Goal: Ask a question

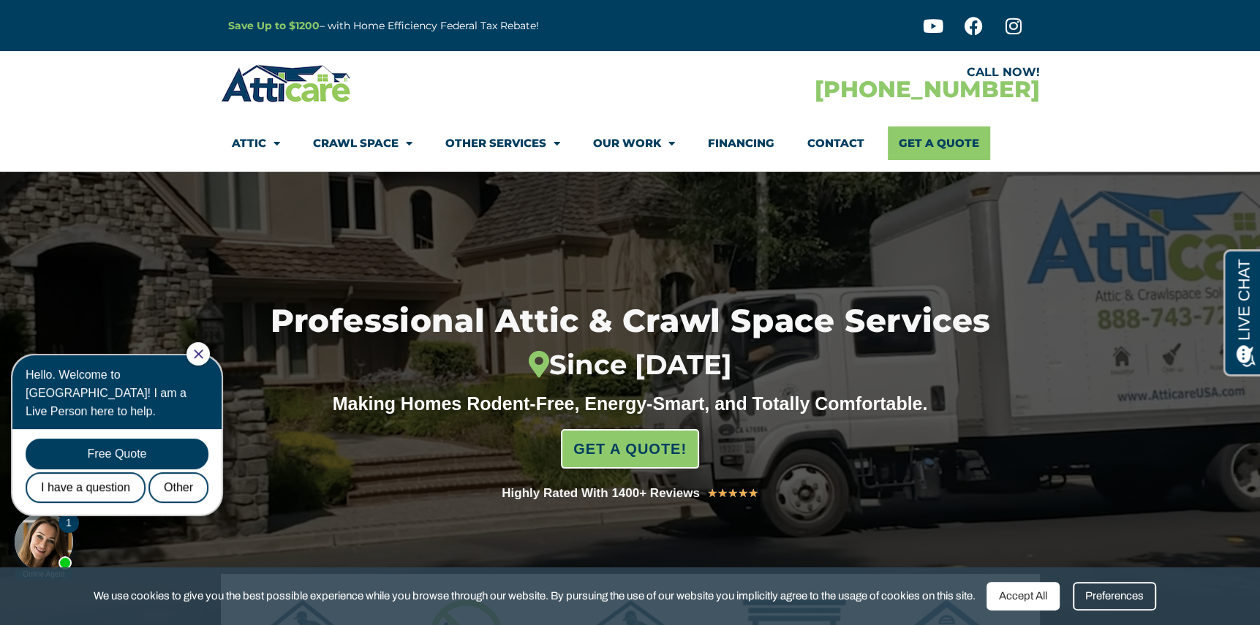
click at [1042, 598] on div "Accept All" at bounding box center [1023, 596] width 73 height 29
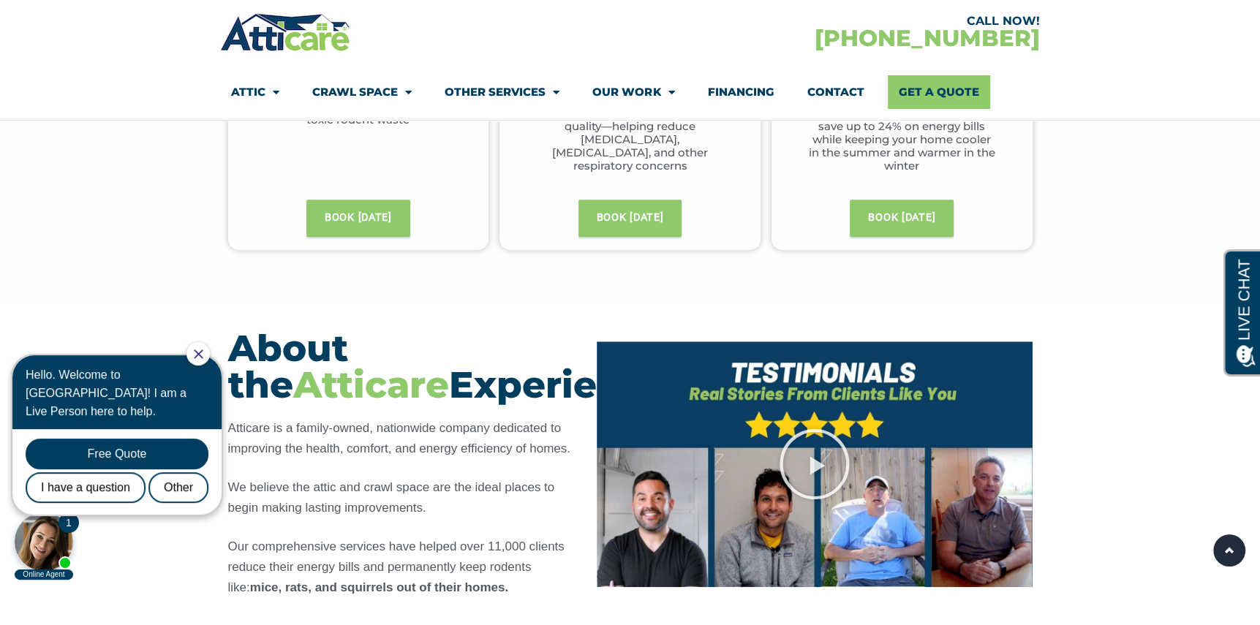
scroll to position [1024, 0]
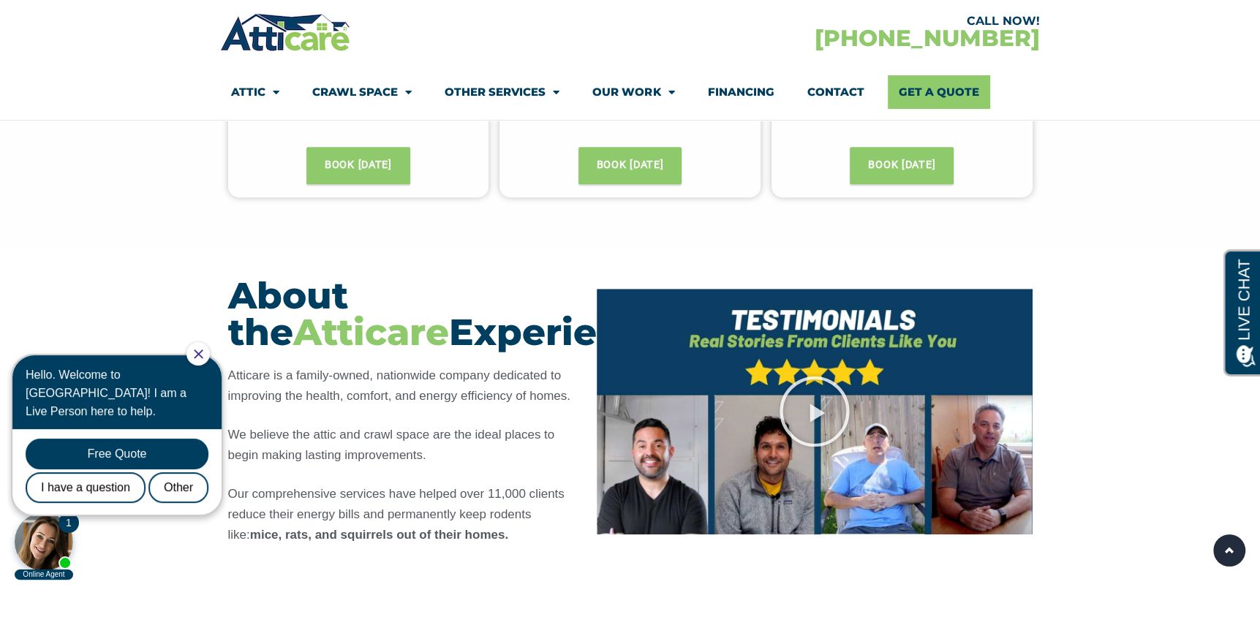
click at [61, 541] on div at bounding box center [44, 542] width 59 height 59
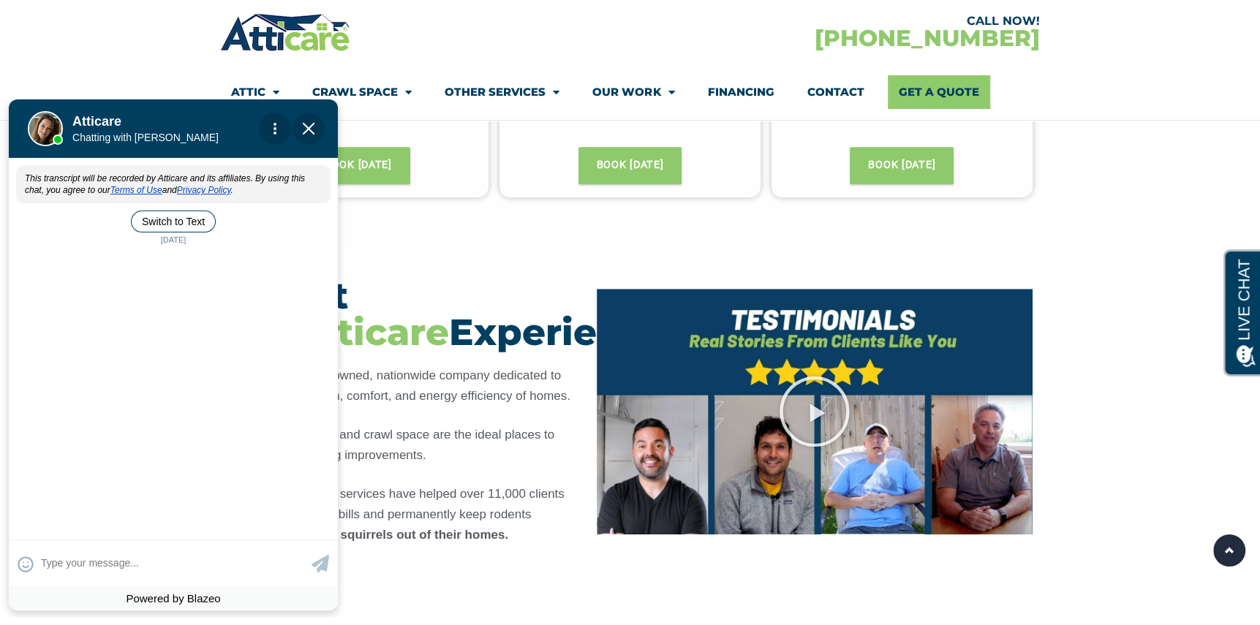
scroll to position [0, 0]
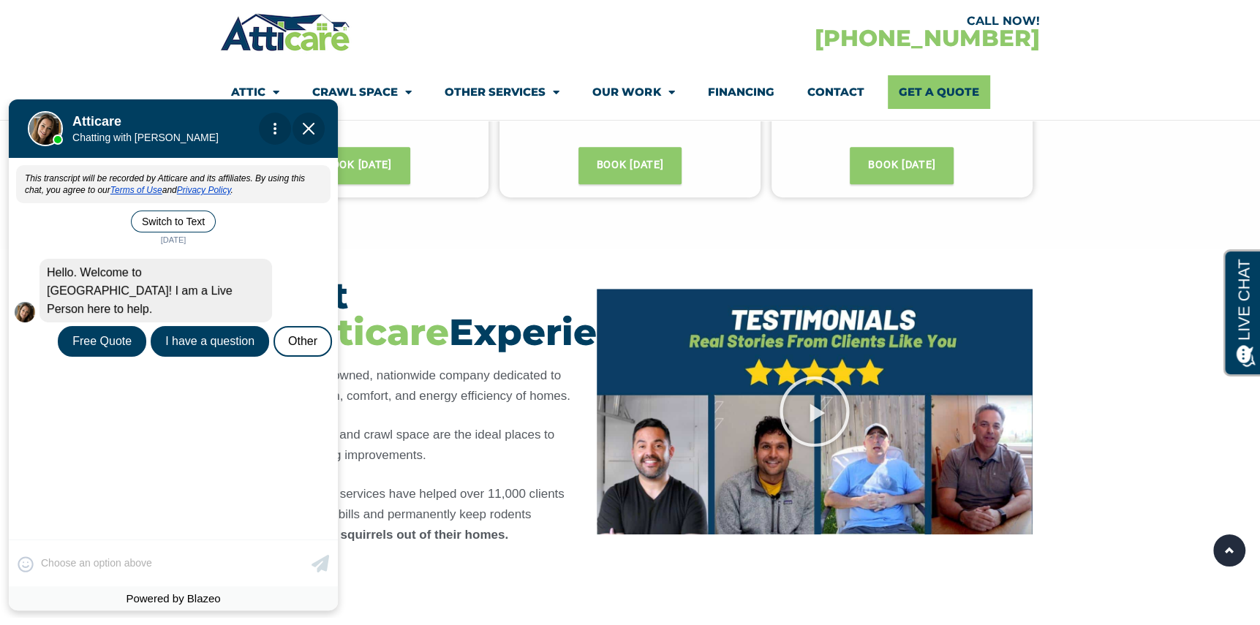
click at [195, 326] on div "I have a question" at bounding box center [210, 341] width 119 height 31
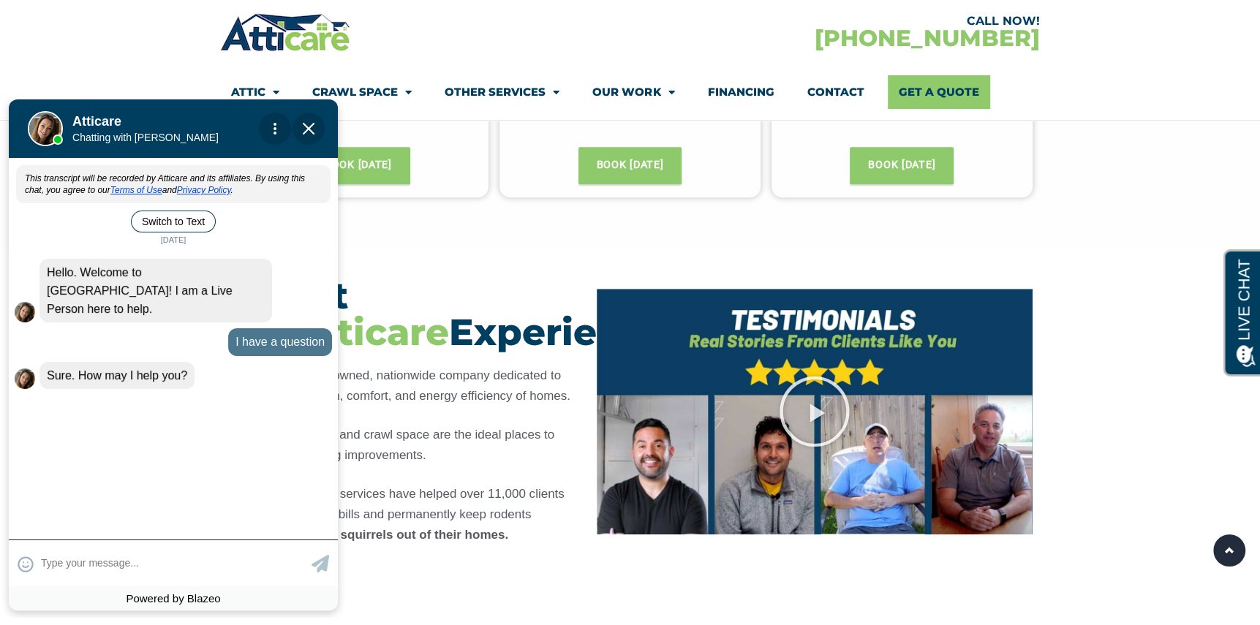
click at [111, 556] on textarea at bounding box center [174, 563] width 267 height 29
type input "I all ready have a quote from"
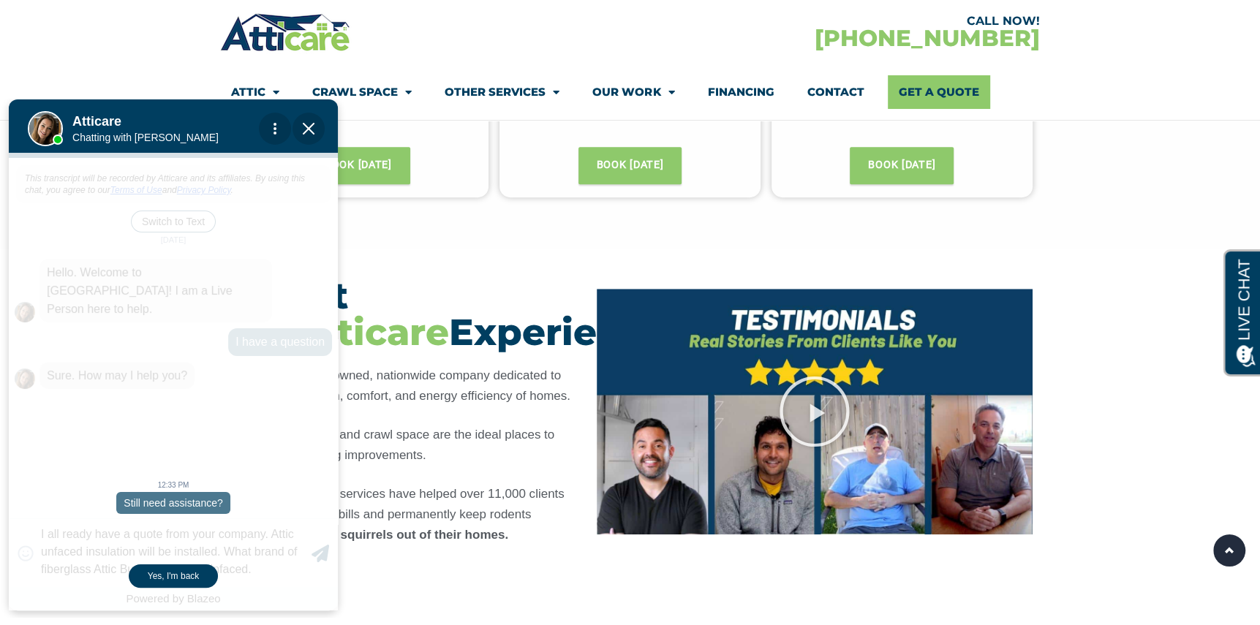
type textarea "I all ready have a quote from your company. Attic unfaced insulation will be in…"
click at [172, 571] on div "Yes, I'm back" at bounding box center [173, 576] width 89 height 23
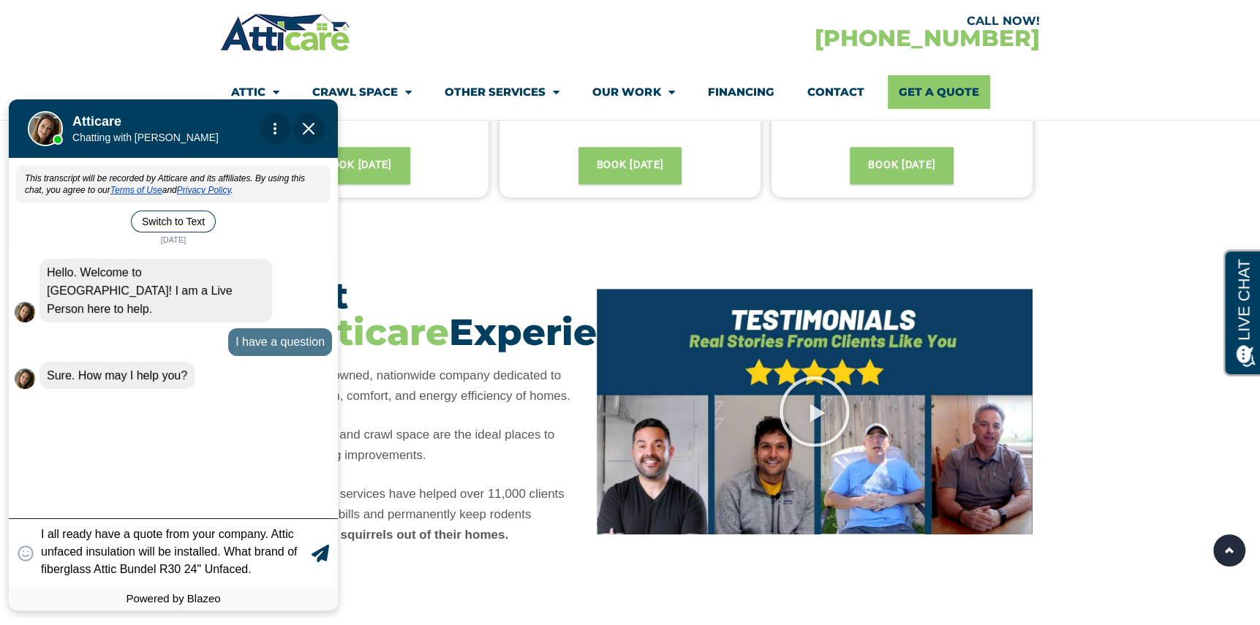
click at [323, 551] on icon at bounding box center [321, 554] width 18 height 18
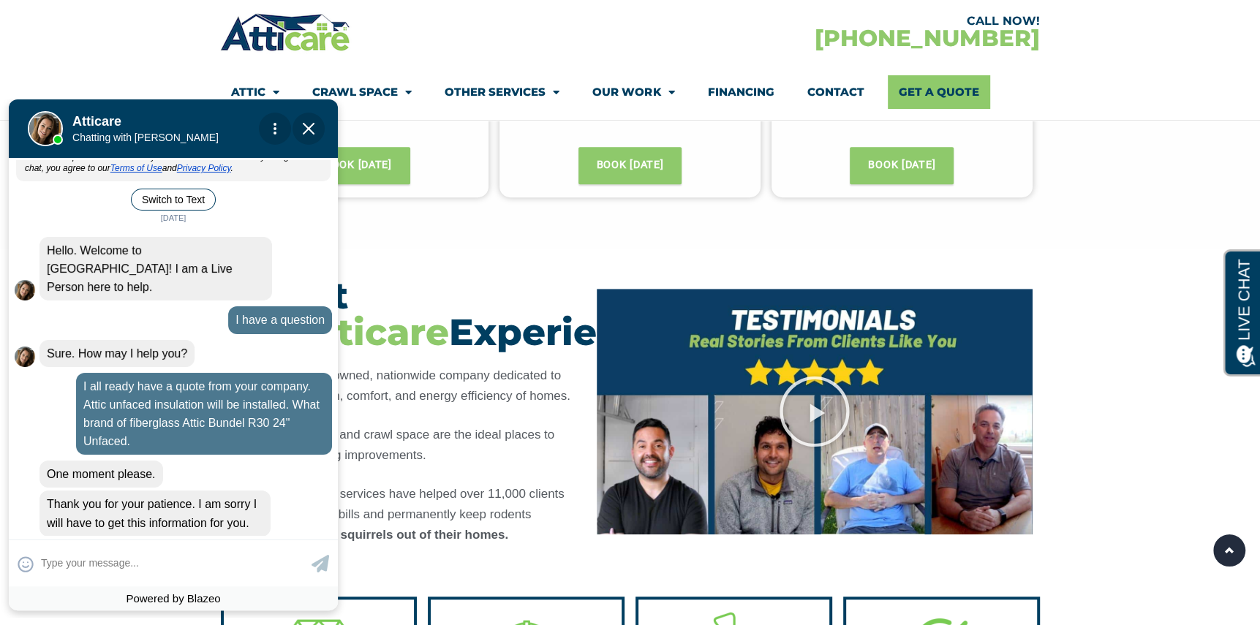
scroll to position [89, 0]
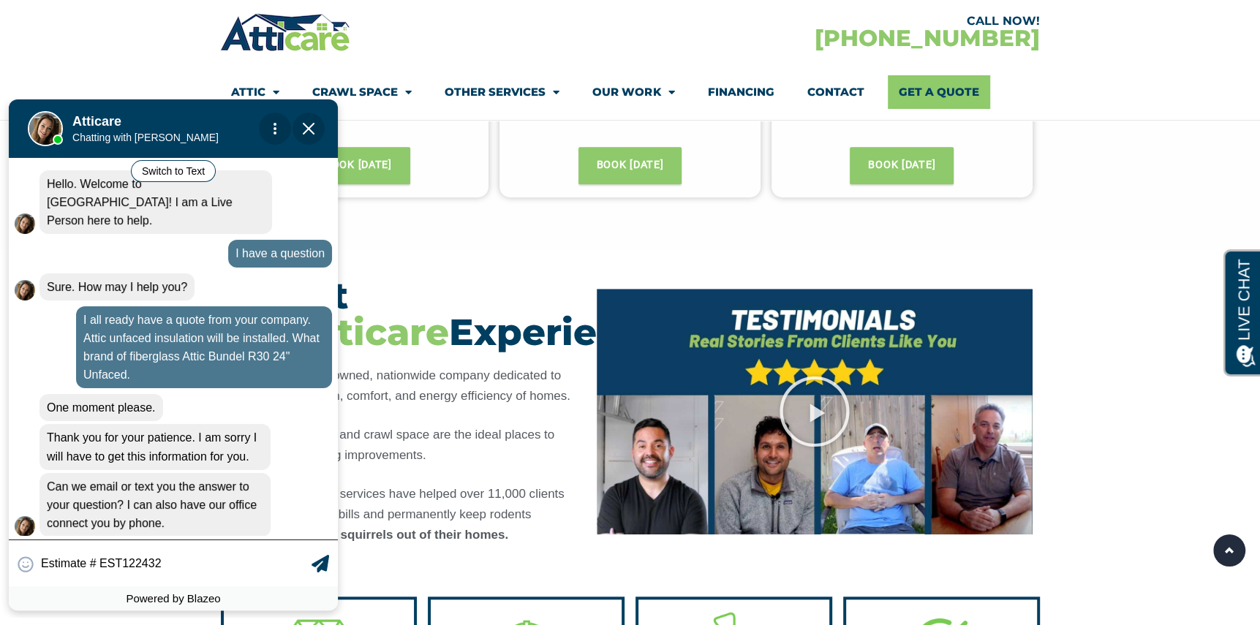
click at [209, 560] on input "Estimate # EST122432" at bounding box center [174, 563] width 267 height 29
type input "Estimate # EST122432 Email at"
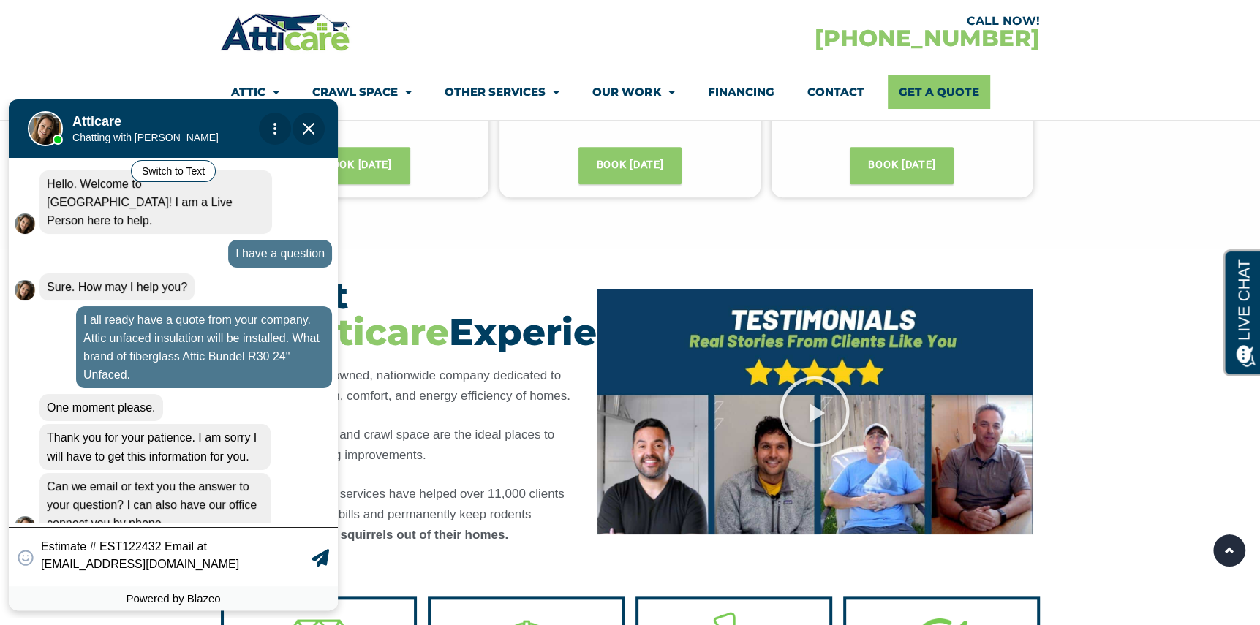
scroll to position [101, 0]
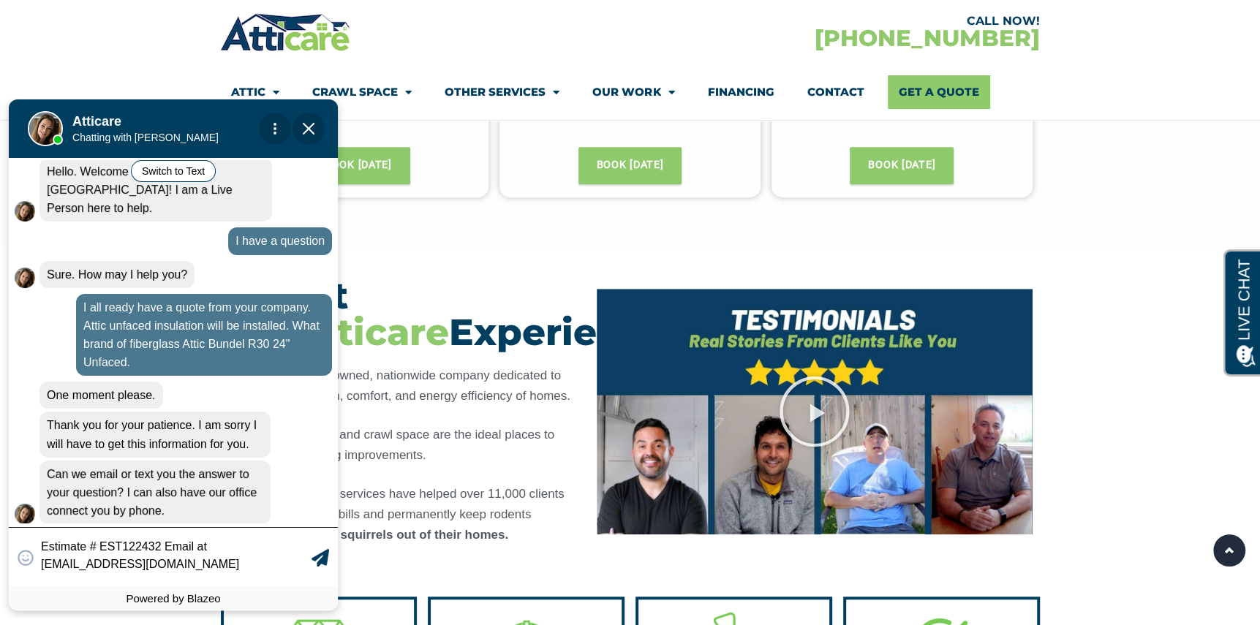
type textarea "Estimate # EST122432 Email at [EMAIL_ADDRESS][DOMAIN_NAME]"
click at [326, 558] on icon at bounding box center [321, 558] width 18 height 18
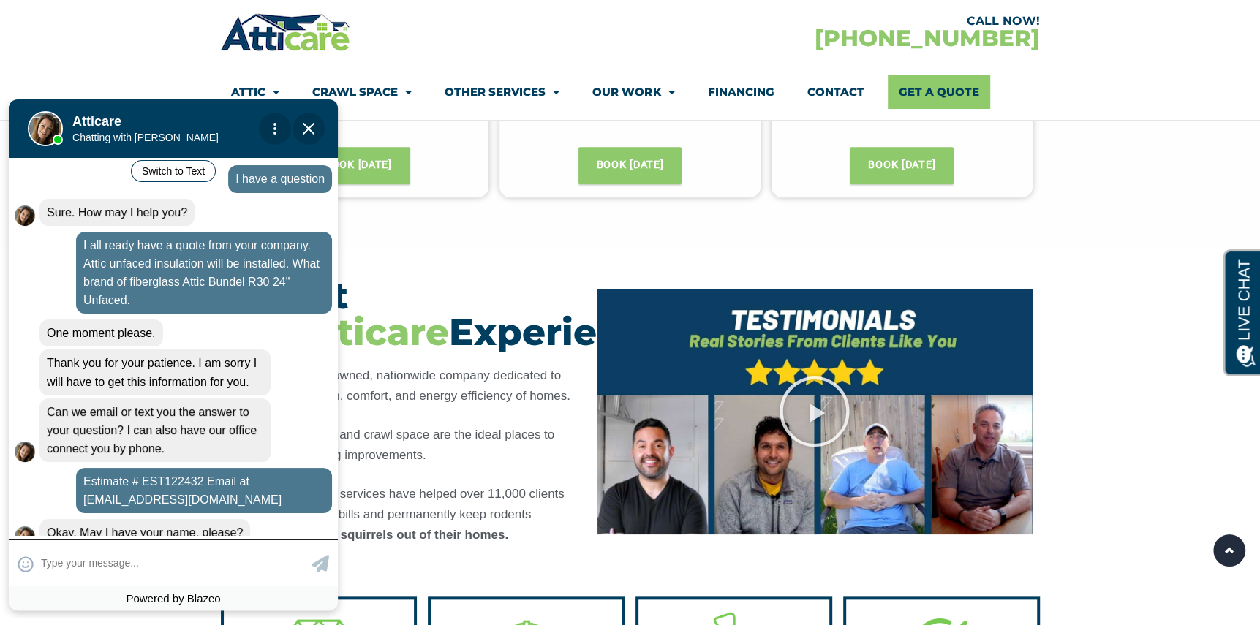
scroll to position [173, 0]
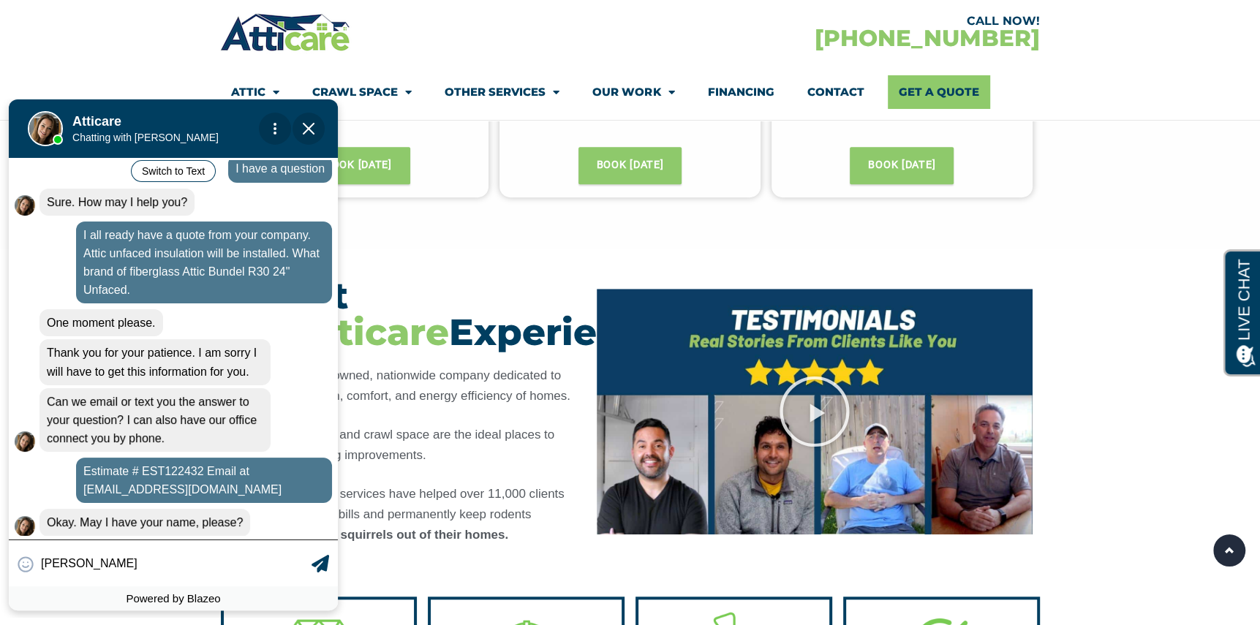
type input "[PERSON_NAME]"
drag, startPoint x: 324, startPoint y: 563, endPoint x: 335, endPoint y: 560, distance: 11.2
click at [328, 560] on icon at bounding box center [321, 564] width 18 height 18
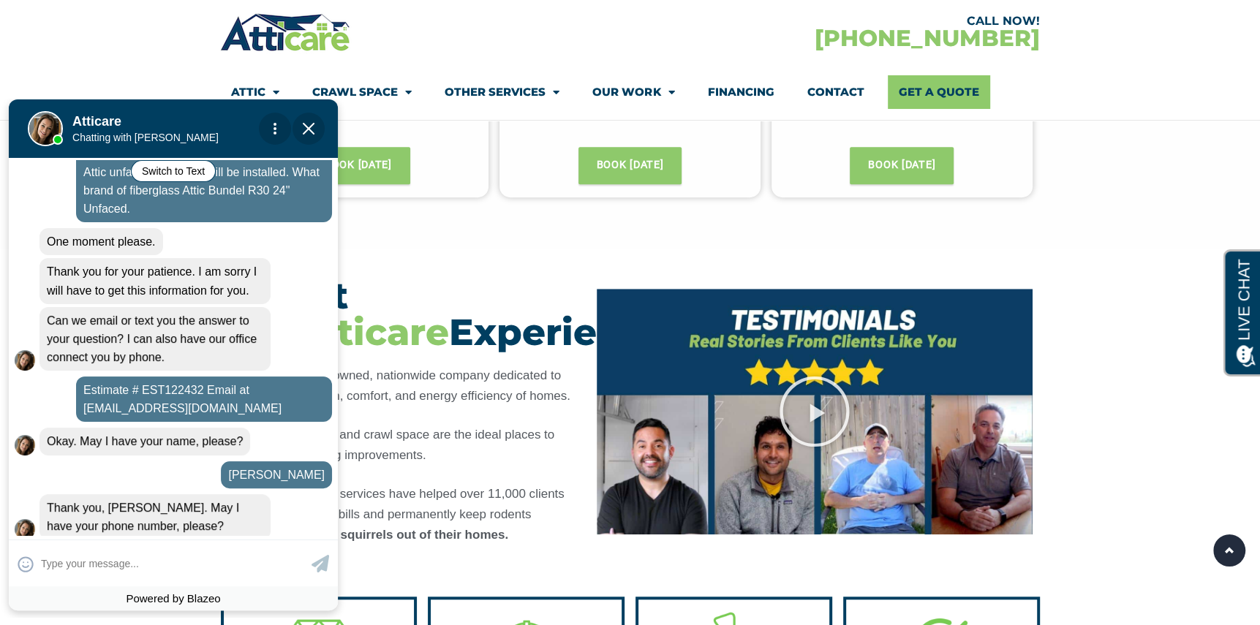
scroll to position [257, 0]
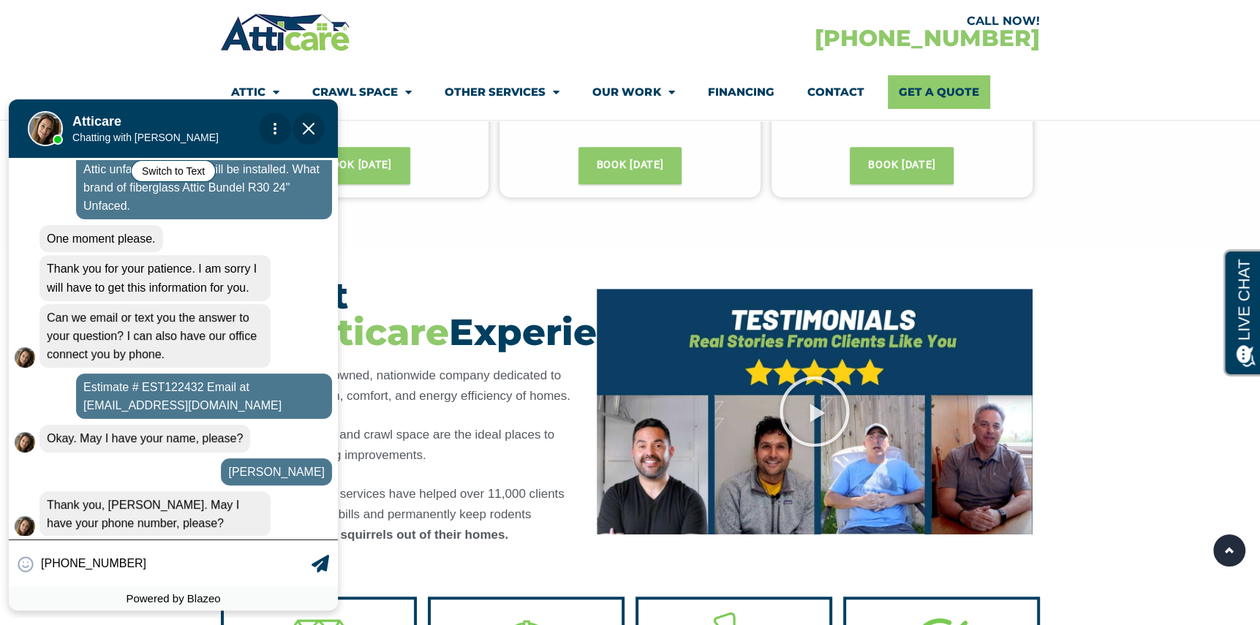
type input "[PHONE_NUMBER]"
click at [324, 564] on icon at bounding box center [321, 564] width 18 height 18
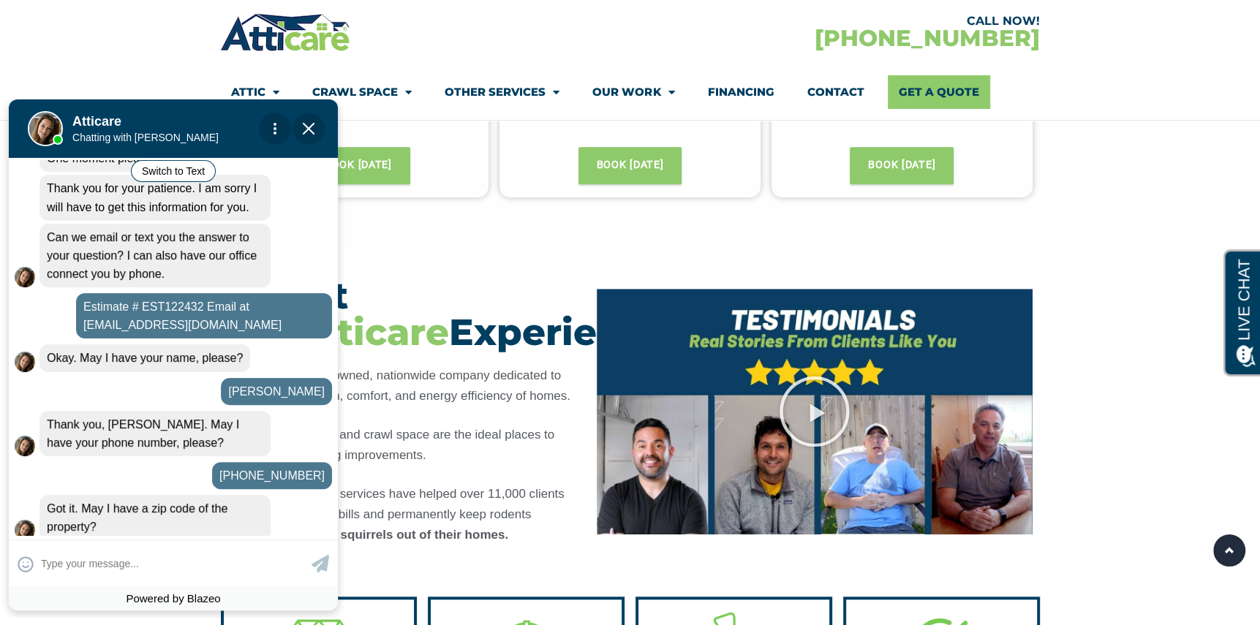
scroll to position [342, 0]
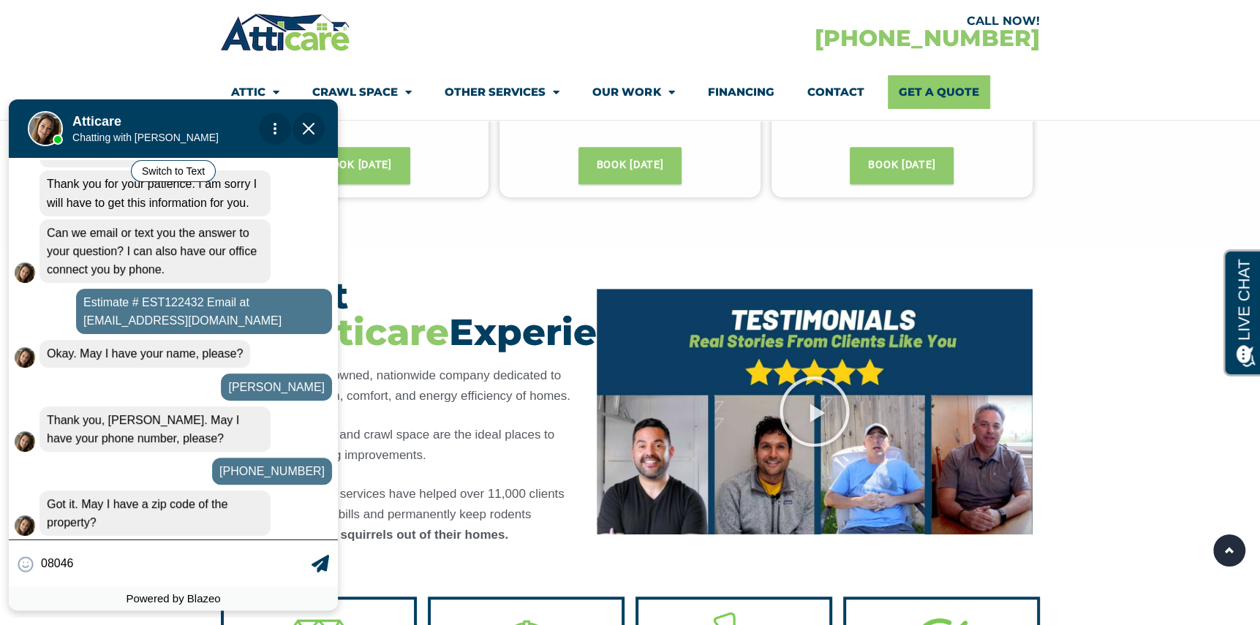
type input "08046"
click at [326, 560] on icon at bounding box center [321, 564] width 18 height 18
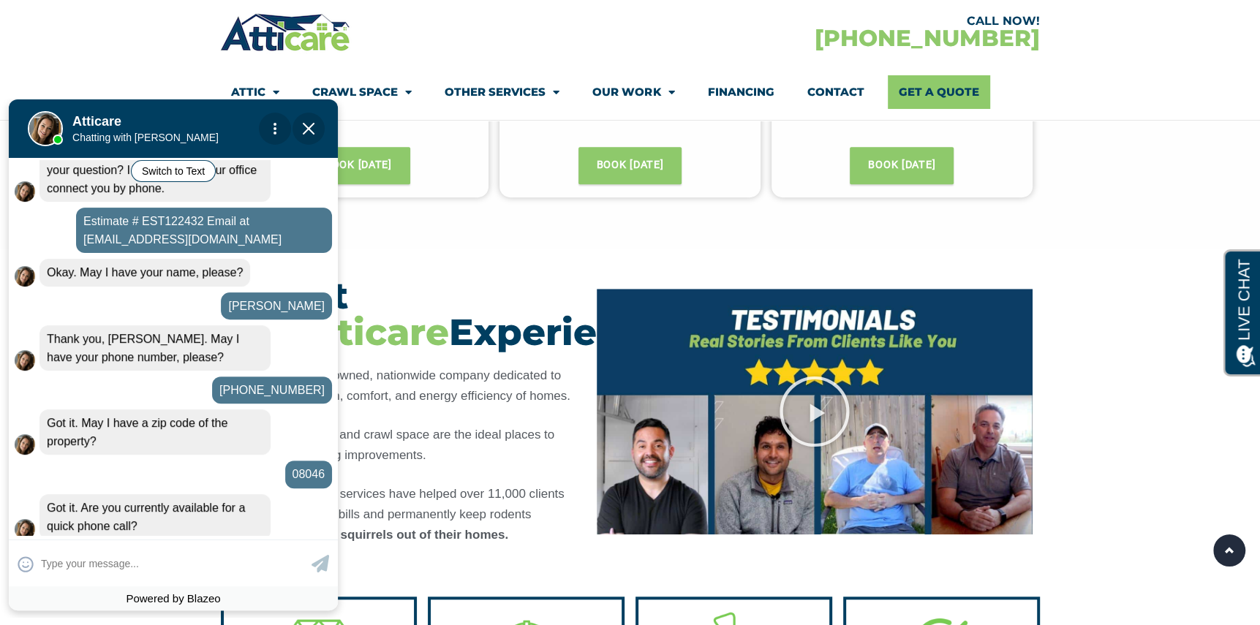
scroll to position [426, 0]
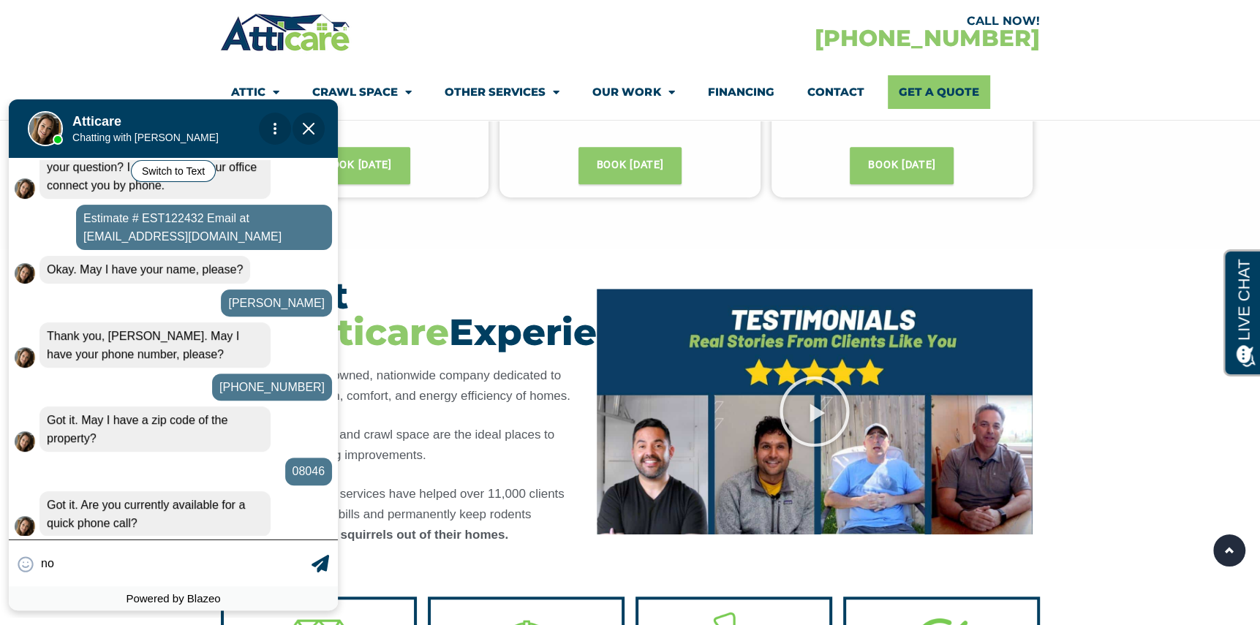
type input "no"
click at [323, 563] on icon at bounding box center [321, 564] width 18 height 18
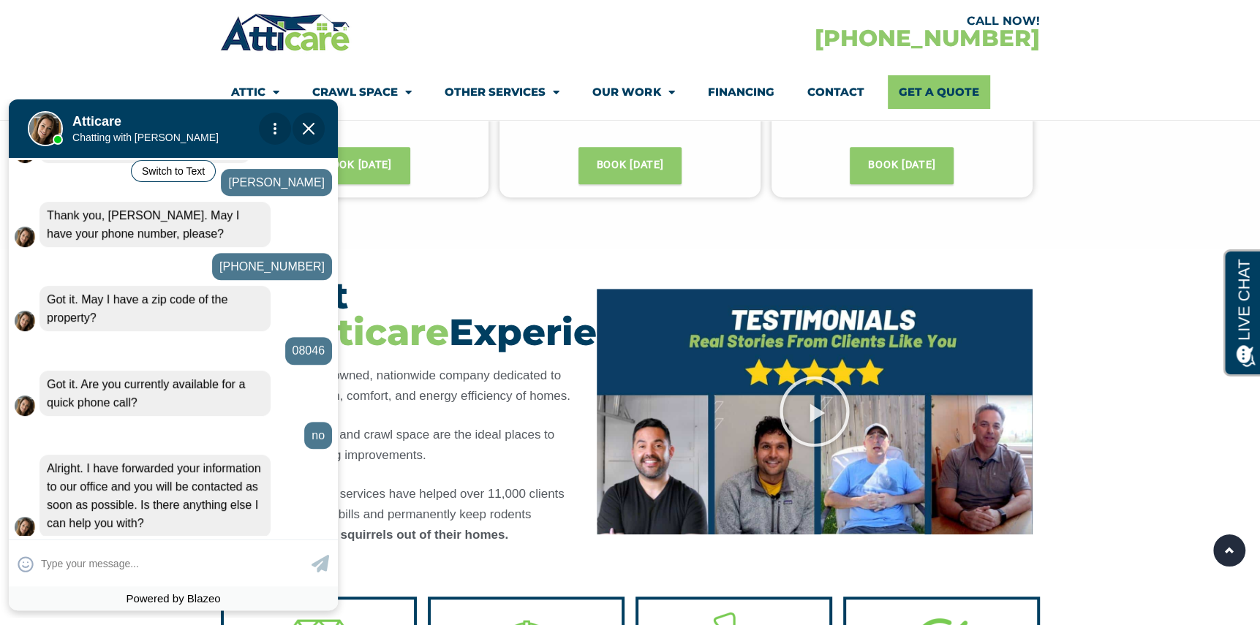
scroll to position [548, 0]
drag, startPoint x: 186, startPoint y: 567, endPoint x: 262, endPoint y: 571, distance: 76.2
type input "no you have been very help ful"
click at [330, 489] on div "Hello. Welcome to [GEOGRAPHIC_DATA]! I am a Live Person here to help. 12:29 pm …" at bounding box center [173, 120] width 329 height 843
click at [185, 558] on input "no you have been very help ful" at bounding box center [174, 563] width 267 height 29
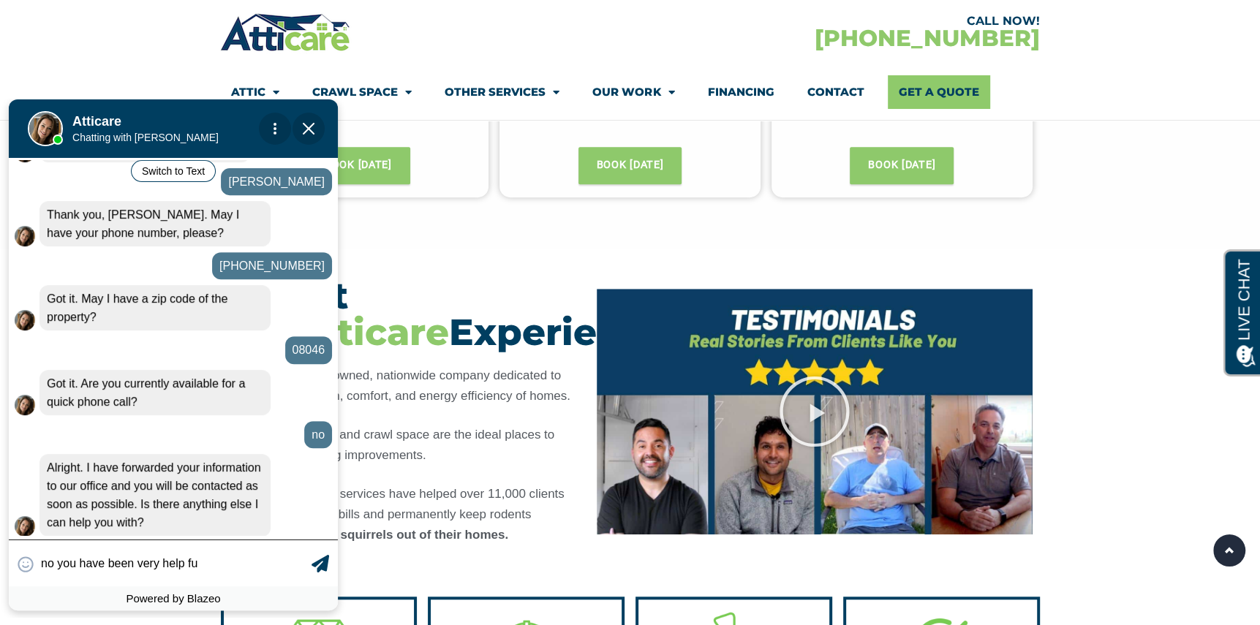
click at [183, 559] on textarea "no you have been very help fu" at bounding box center [174, 563] width 267 height 29
type textarea "no you have been very helpful"
click at [312, 591] on div "Powered by Blazeo" at bounding box center [173, 599] width 329 height 24
click at [48, 560] on input "no you have been very helpful" at bounding box center [174, 563] width 267 height 29
type input "N o you have been very helpful"
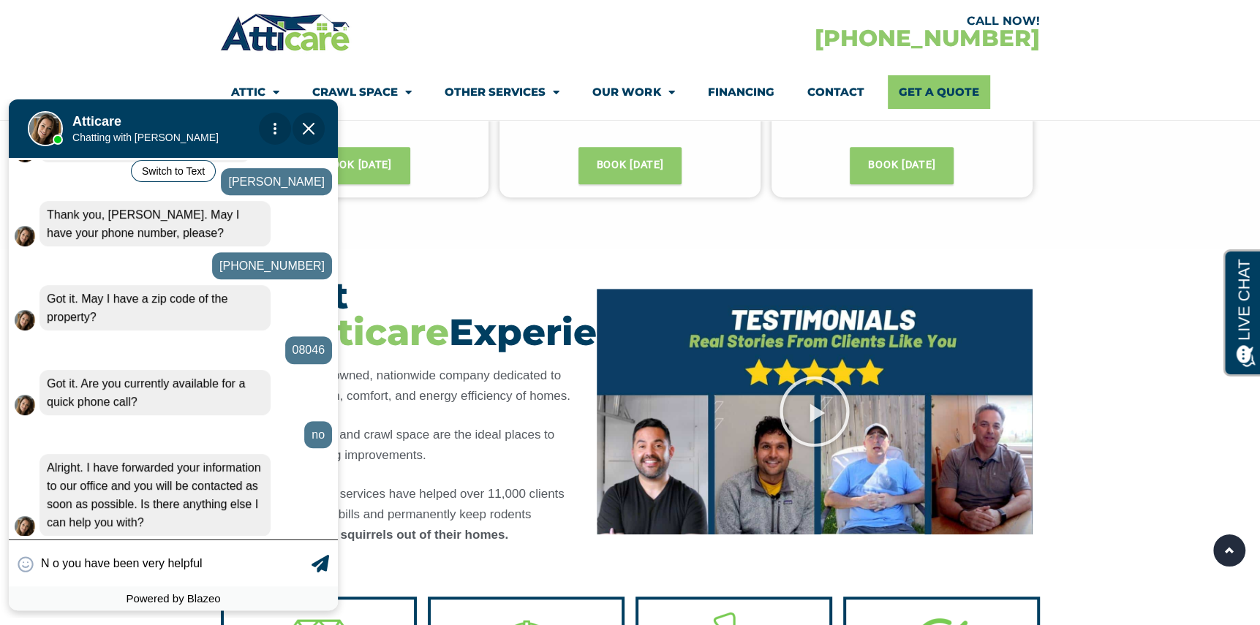
click at [59, 563] on textarea "N o you have been very helpful" at bounding box center [174, 563] width 267 height 29
type textarea "N o you have been very helpful"
click at [56, 563] on input "N o you have been very helpfu" at bounding box center [174, 563] width 267 height 29
type input "No T you have been very helpfu"
click at [62, 560] on textarea "No T you have been very helpful" at bounding box center [174, 563] width 267 height 29
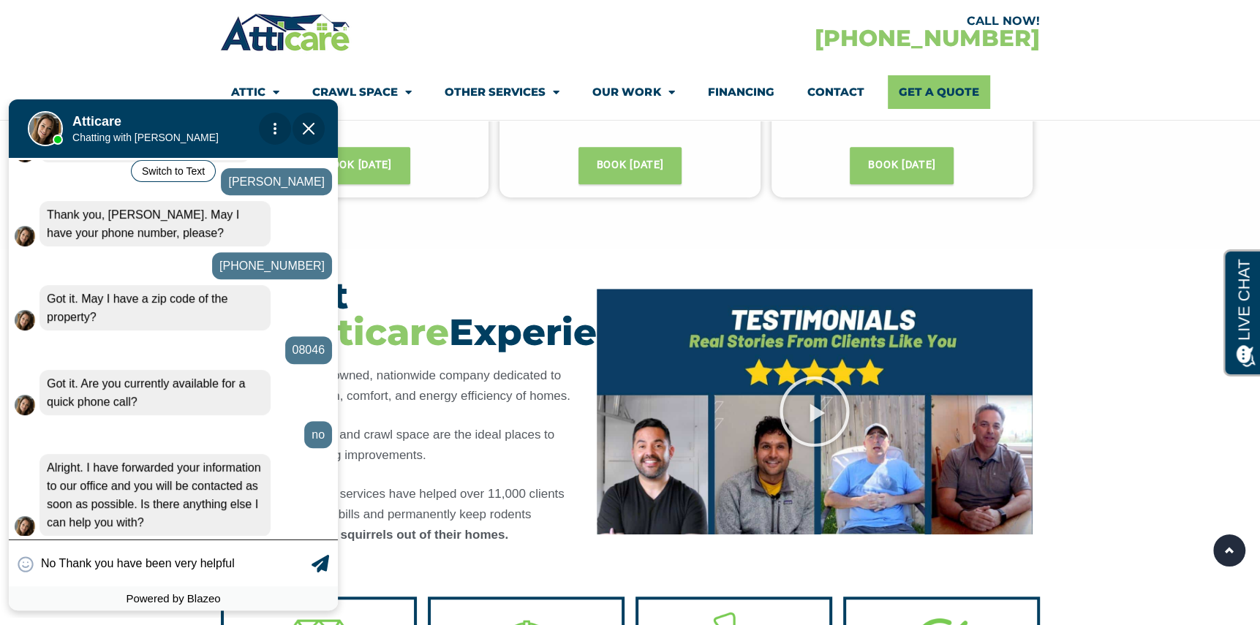
click at [236, 560] on textarea "No Thank you have been very helpful" at bounding box center [174, 563] width 267 height 29
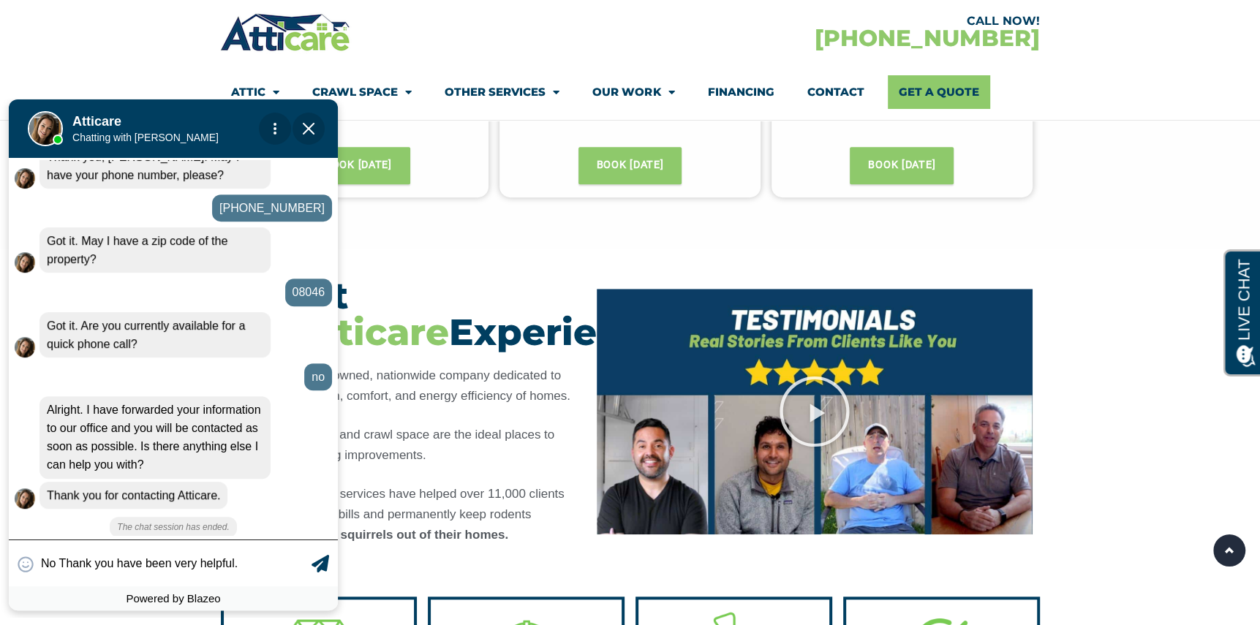
scroll to position [584, 0]
type textarea "No Thank you have been very helpful."
click at [334, 568] on div "😀 😁 😂 😃 😄 😅 😆 😇 😈 😉 😊 😋 😌 😍 😎 😏 😐 😑 😒 😓 😔 😕 😖 😗 😘 😛 😝 😞 😟 😠 😡 😢 😣 😤 😥 😦 No Than…" at bounding box center [173, 563] width 329 height 47
click at [319, 563] on icon at bounding box center [321, 564] width 18 height 18
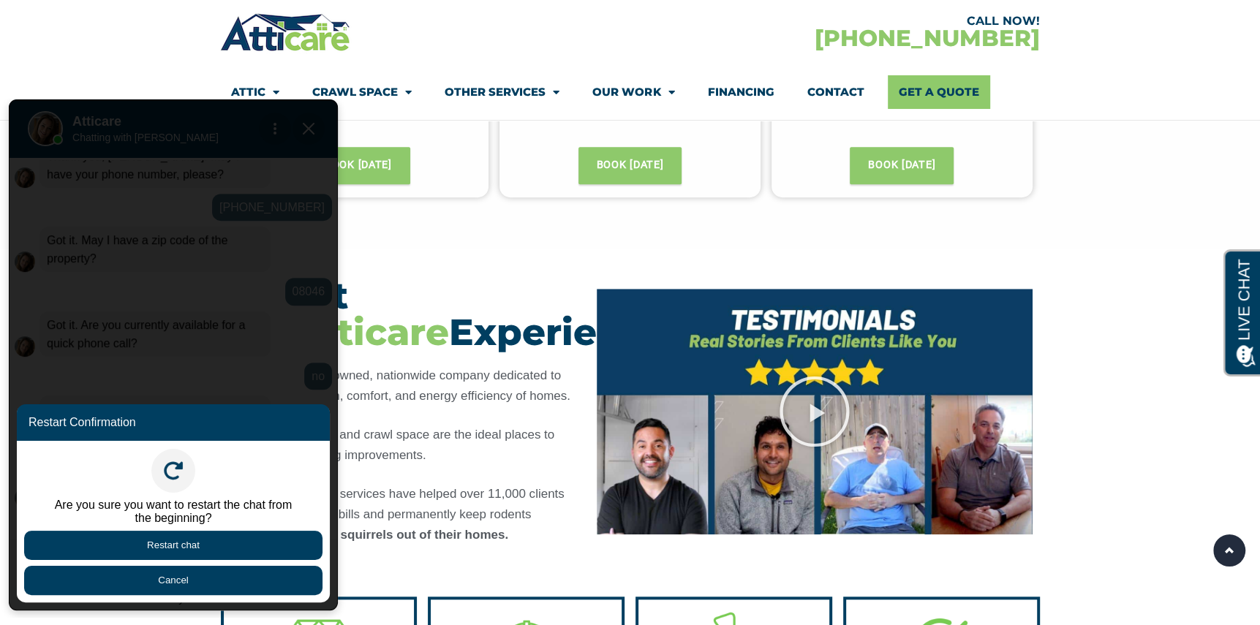
click at [177, 579] on button "Cancel" at bounding box center [173, 580] width 298 height 29
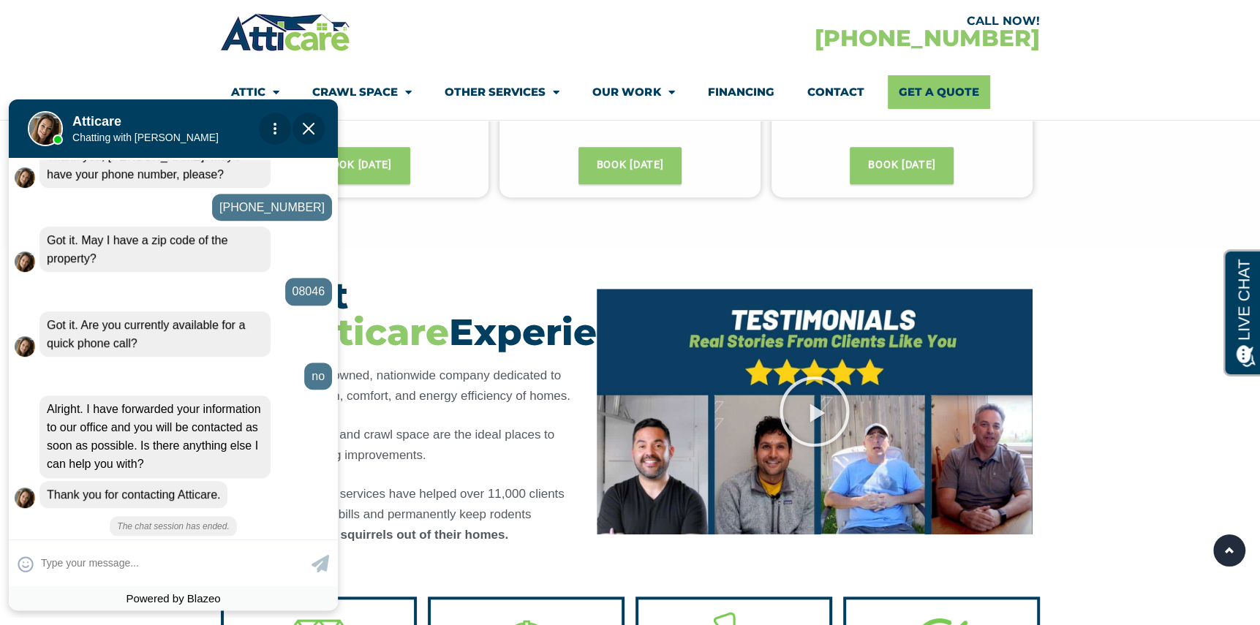
click at [306, 127] on img "Close Chat" at bounding box center [309, 129] width 12 height 12
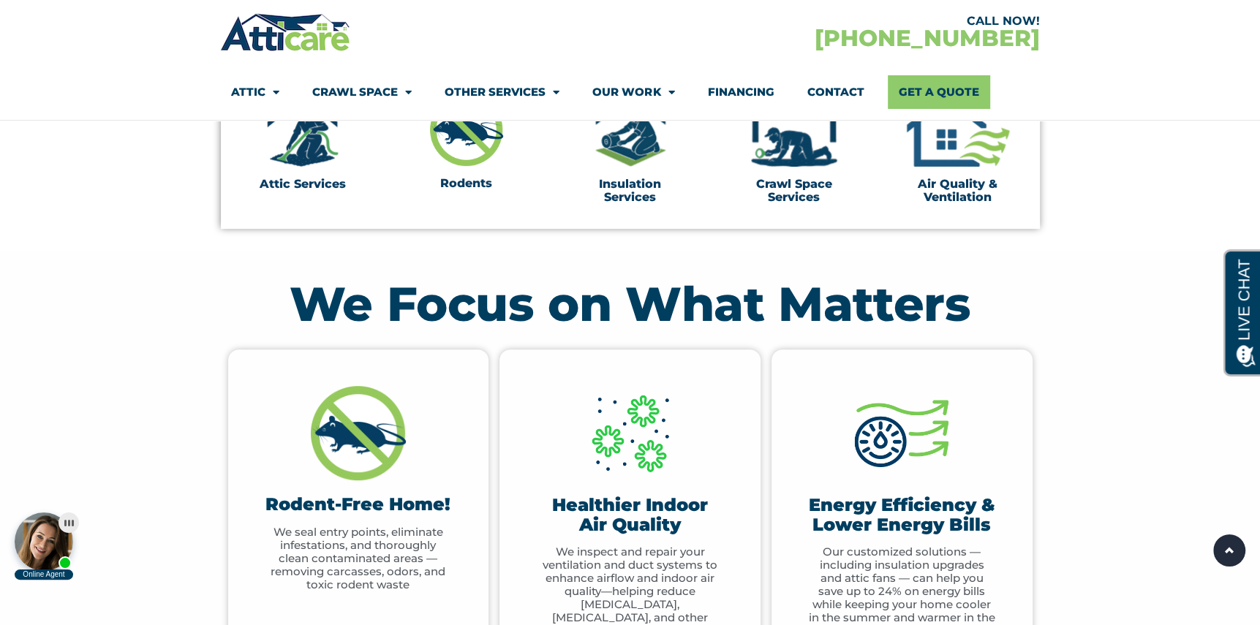
scroll to position [0, 0]
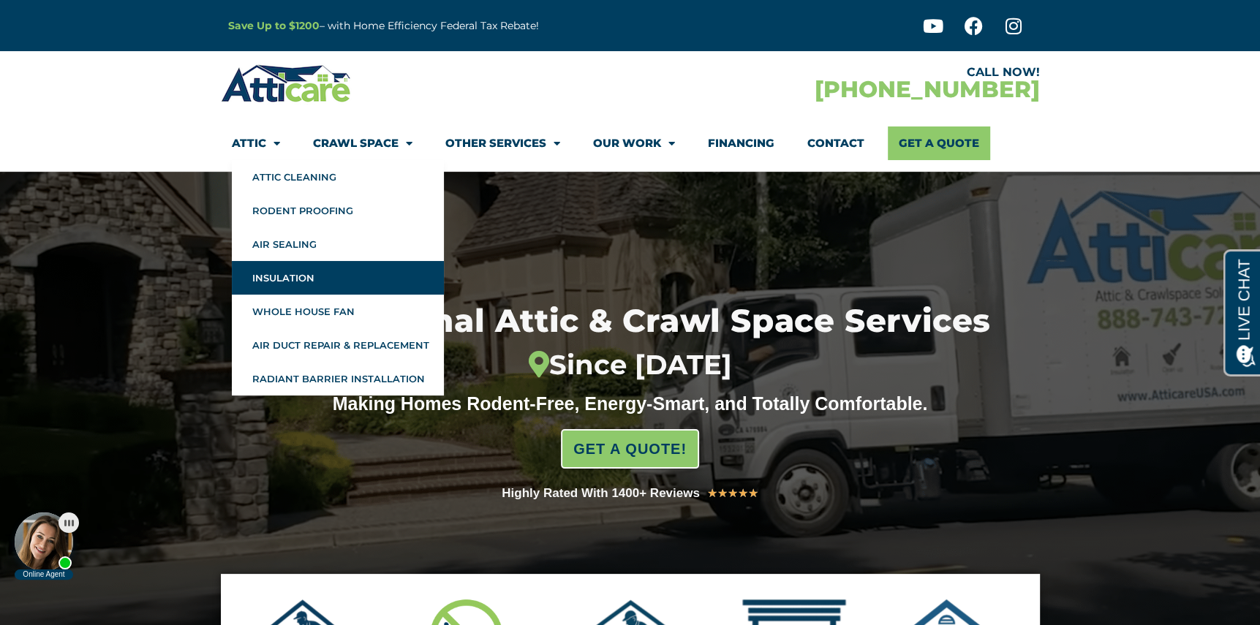
click at [290, 277] on link "Insulation" at bounding box center [338, 278] width 212 height 34
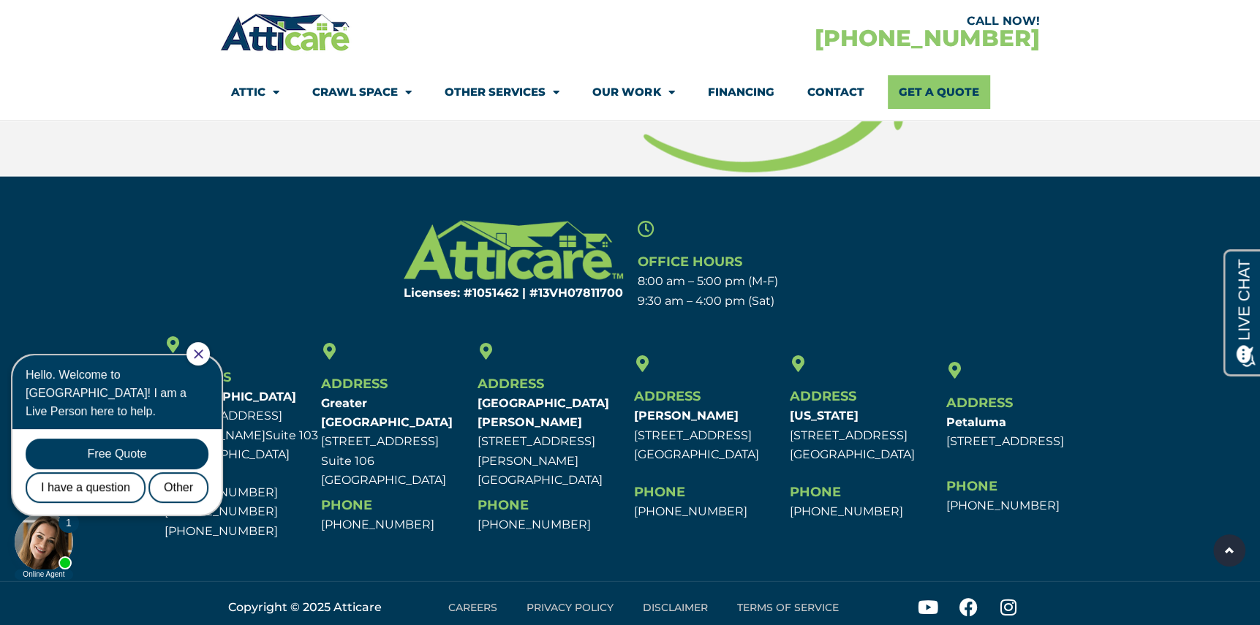
scroll to position [7015, 0]
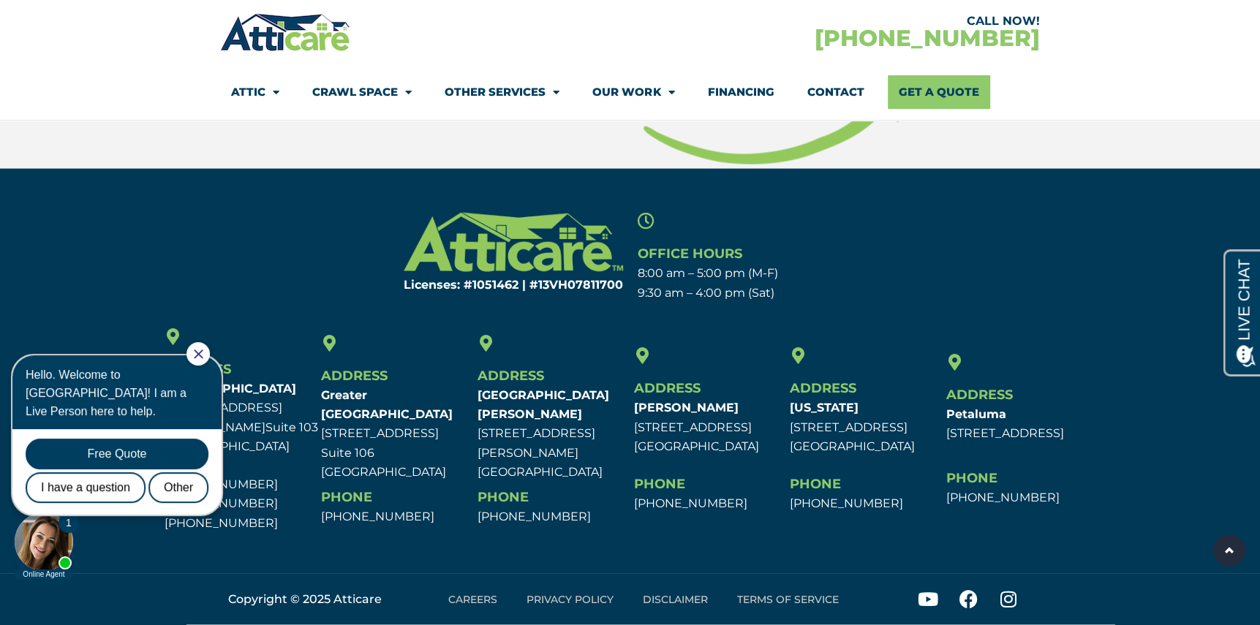
click at [203, 354] on icon "Close Chat" at bounding box center [198, 354] width 9 height 9
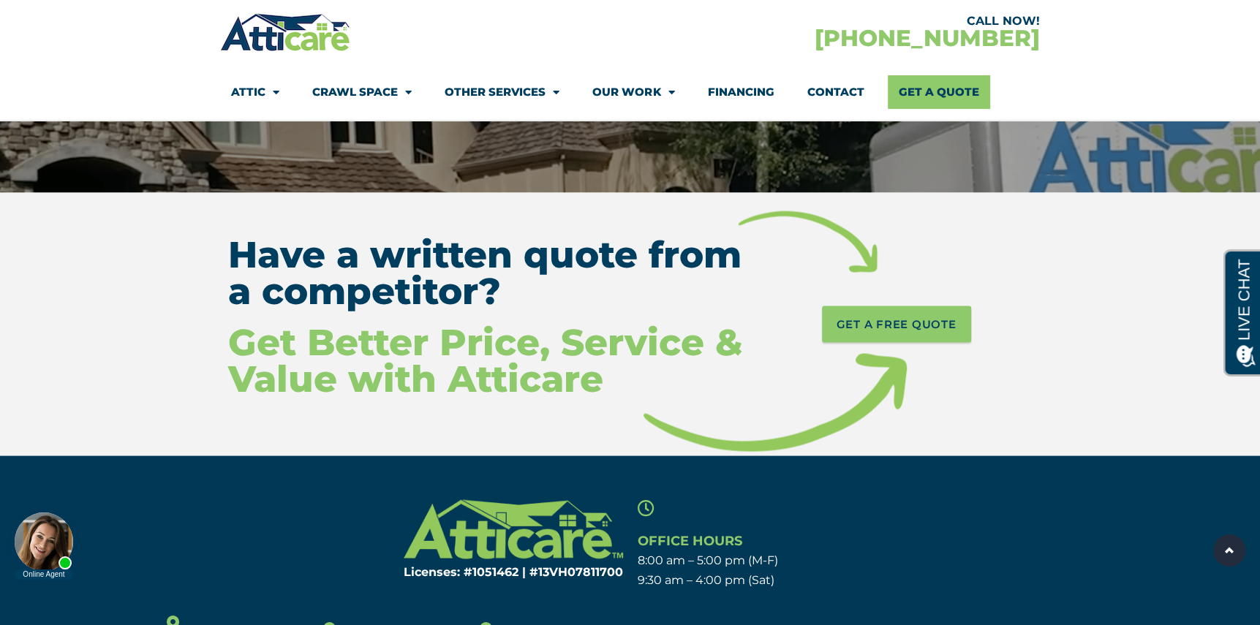
scroll to position [6649, 0]
